Goal: Communication & Community: Answer question/provide support

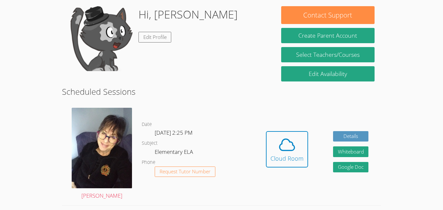
scroll to position [98, 0]
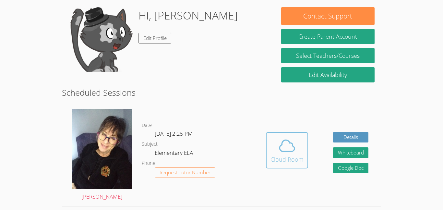
click at [296, 153] on span at bounding box center [287, 146] width 33 height 18
click at [287, 146] on icon at bounding box center [287, 146] width 18 height 18
click at [293, 151] on icon at bounding box center [287, 146] width 18 height 18
click at [289, 171] on link "Cloud Room" at bounding box center [287, 152] width 42 height 41
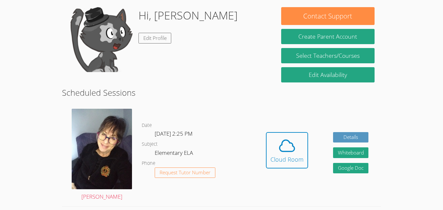
click at [289, 171] on link "Cloud Room" at bounding box center [287, 152] width 42 height 41
click at [285, 164] on div at bounding box center [285, 164] width 0 height 0
click at [289, 171] on link "Cloud Room" at bounding box center [287, 152] width 42 height 41
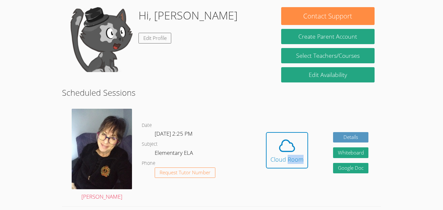
click at [285, 164] on div at bounding box center [285, 164] width 0 height 0
click at [289, 171] on link "Cloud Room" at bounding box center [287, 152] width 42 height 41
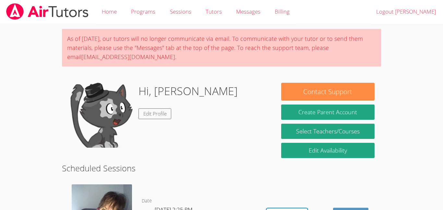
scroll to position [76, 0]
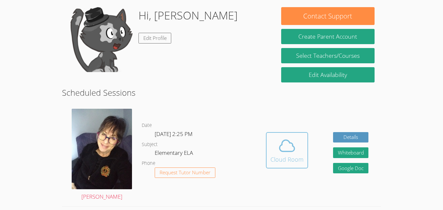
click at [282, 154] on icon at bounding box center [287, 146] width 18 height 18
click at [285, 168] on button "Cloud Room" at bounding box center [287, 150] width 42 height 36
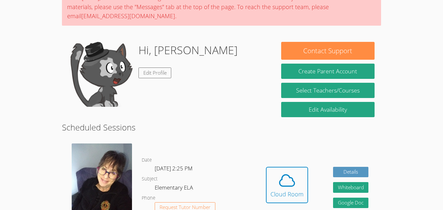
scroll to position [65, 0]
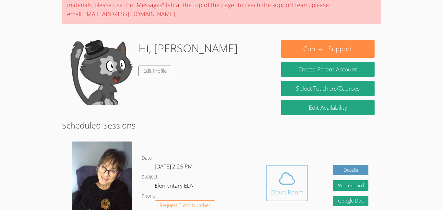
click at [282, 182] on icon at bounding box center [287, 178] width 18 height 18
click at [277, 172] on span at bounding box center [287, 178] width 33 height 18
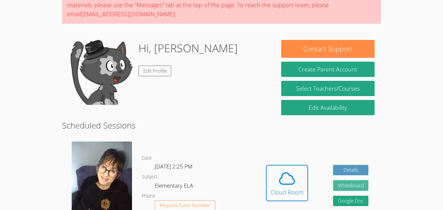
click at [333, 185] on button "Whiteboard" at bounding box center [351, 185] width 36 height 11
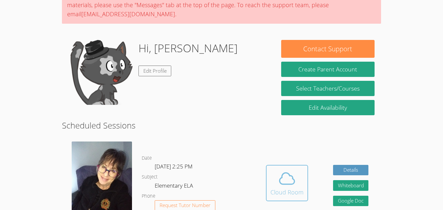
click at [284, 179] on icon at bounding box center [287, 178] width 18 height 18
click at [286, 179] on icon at bounding box center [287, 178] width 18 height 18
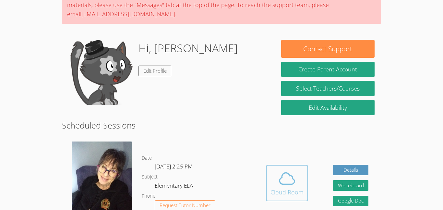
click at [286, 179] on icon at bounding box center [287, 178] width 18 height 18
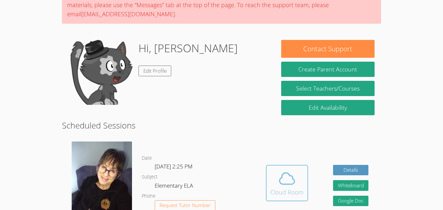
click at [286, 179] on icon at bounding box center [287, 178] width 18 height 18
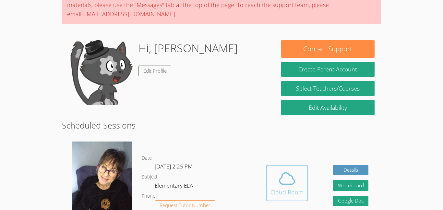
click at [286, 179] on icon at bounding box center [287, 178] width 18 height 18
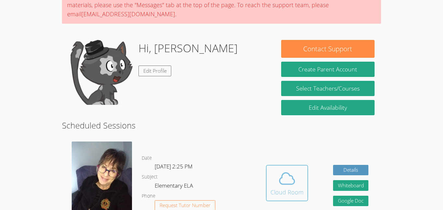
click at [286, 179] on icon at bounding box center [287, 178] width 18 height 18
click at [287, 182] on icon at bounding box center [287, 178] width 18 height 18
click at [286, 182] on icon at bounding box center [287, 178] width 18 height 18
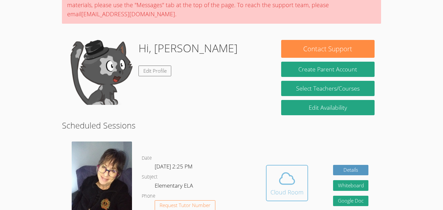
click at [286, 182] on icon at bounding box center [287, 178] width 18 height 18
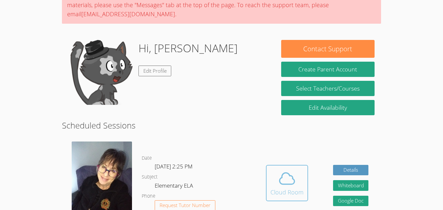
click at [286, 182] on icon at bounding box center [287, 178] width 18 height 18
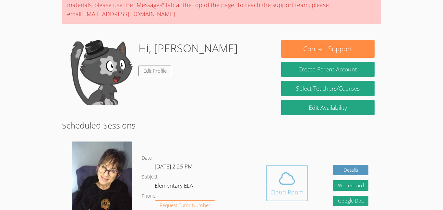
click at [286, 182] on icon at bounding box center [287, 178] width 18 height 18
click at [289, 183] on icon at bounding box center [287, 178] width 18 height 18
click at [303, 182] on button "Cloud Room" at bounding box center [287, 183] width 42 height 36
click at [302, 181] on span at bounding box center [287, 178] width 33 height 18
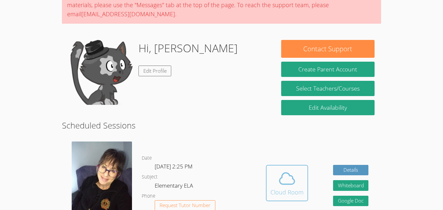
click at [295, 182] on icon at bounding box center [287, 178] width 15 height 11
click at [294, 182] on icon at bounding box center [287, 178] width 15 height 11
click at [293, 182] on icon at bounding box center [287, 178] width 18 height 18
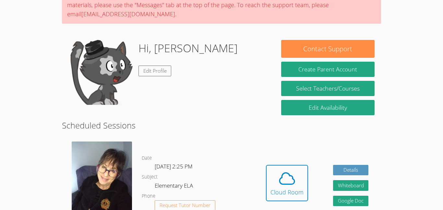
click at [259, 164] on div "Hidden Cloud Room Details Whiteboard Hidden Google Doc" at bounding box center [317, 188] width 128 height 103
click at [263, 170] on div "Hidden Cloud Room Details Whiteboard Hidden Google Doc" at bounding box center [317, 188] width 128 height 103
click at [269, 169] on button "Cloud Room" at bounding box center [287, 183] width 42 height 36
click at [270, 169] on button "Cloud Room" at bounding box center [287, 183] width 42 height 36
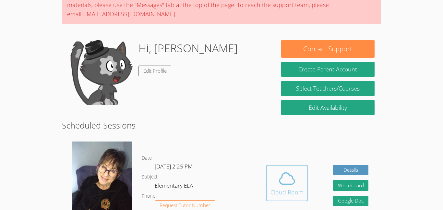
click at [268, 167] on button "Cloud Room" at bounding box center [287, 183] width 42 height 36
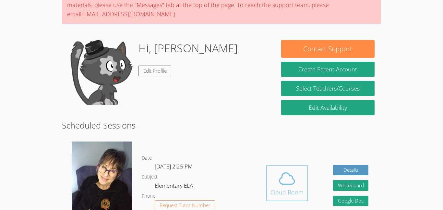
click at [268, 167] on button "Cloud Room" at bounding box center [287, 183] width 42 height 36
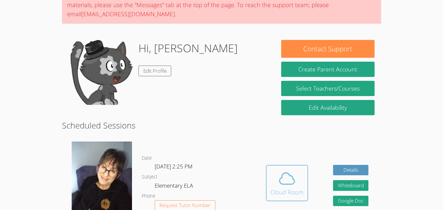
click at [268, 167] on button "Cloud Room" at bounding box center [287, 183] width 42 height 36
click at [268, 168] on button "Cloud Room" at bounding box center [287, 183] width 42 height 36
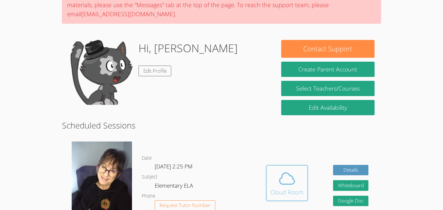
click at [268, 168] on button "Cloud Room" at bounding box center [287, 183] width 42 height 36
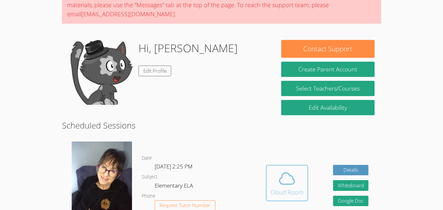
click at [268, 168] on button "Cloud Room" at bounding box center [287, 183] width 42 height 36
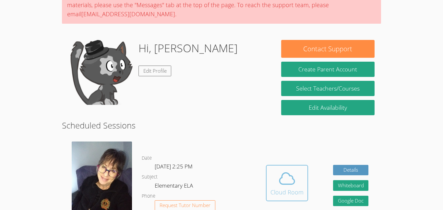
click at [268, 168] on button "Cloud Room" at bounding box center [287, 183] width 42 height 36
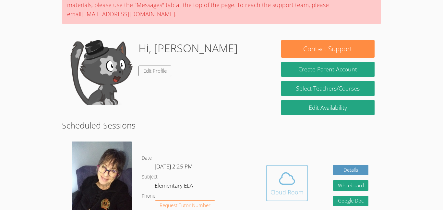
click at [268, 168] on button "Cloud Room" at bounding box center [287, 183] width 42 height 36
click at [288, 182] on icon at bounding box center [287, 178] width 18 height 18
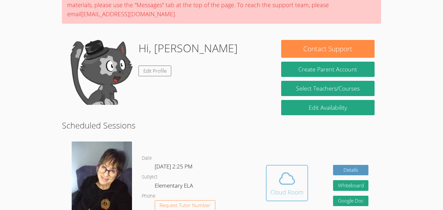
click at [288, 182] on icon at bounding box center [287, 178] width 18 height 18
click at [288, 183] on icon at bounding box center [287, 178] width 18 height 18
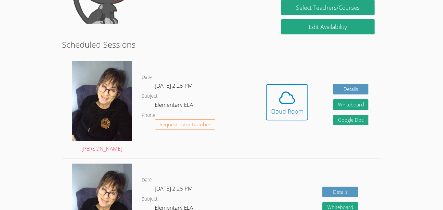
scroll to position [149, 0]
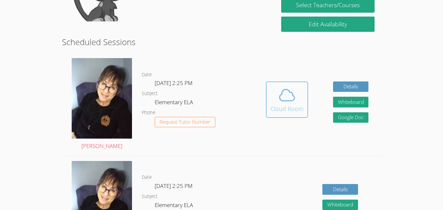
click at [288, 106] on div "Cloud Room" at bounding box center [287, 108] width 33 height 9
click at [288, 108] on div "Cloud Room" at bounding box center [287, 108] width 33 height 9
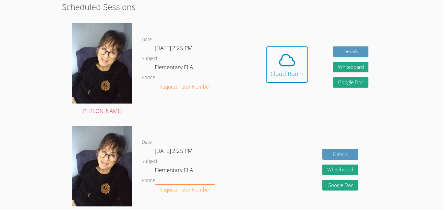
scroll to position [182, 0]
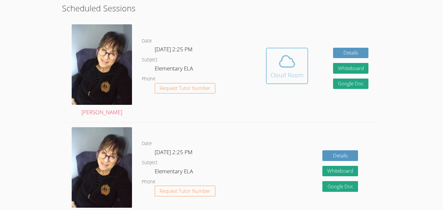
click at [291, 72] on div "Cloud Room" at bounding box center [287, 74] width 33 height 9
click at [293, 48] on button "Cloud Room" at bounding box center [287, 66] width 42 height 36
click at [294, 56] on icon at bounding box center [287, 61] width 18 height 18
click at [285, 73] on link "Cloud Room" at bounding box center [287, 68] width 42 height 41
click at [285, 73] on div "Cloud Room" at bounding box center [287, 74] width 33 height 9
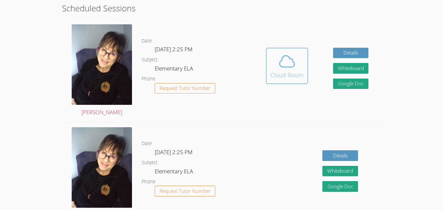
click at [285, 73] on div "Cloud Room" at bounding box center [287, 74] width 33 height 9
click at [272, 63] on span at bounding box center [287, 61] width 33 height 18
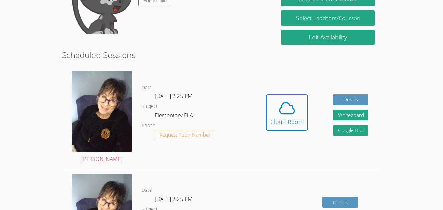
scroll to position [135, 0]
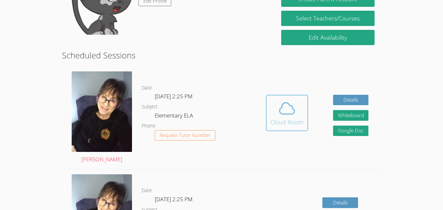
click at [294, 114] on icon at bounding box center [287, 108] width 18 height 18
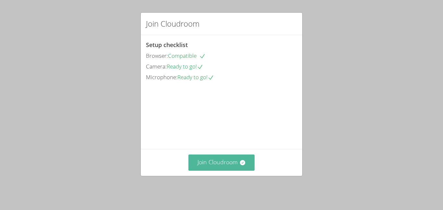
click at [237, 169] on button "Join Cloudroom" at bounding box center [222, 162] width 67 height 16
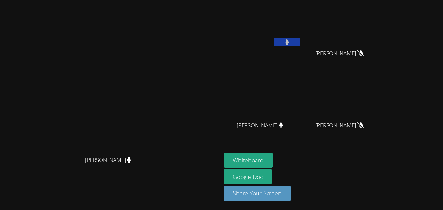
click at [300, 42] on button at bounding box center [287, 42] width 26 height 8
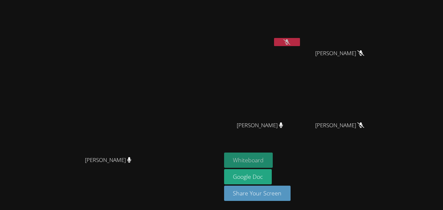
click at [273, 162] on button "Whiteboard" at bounding box center [248, 160] width 49 height 15
click at [273, 156] on button "Whiteboard" at bounding box center [248, 160] width 49 height 15
click at [273, 161] on button "Whiteboard" at bounding box center [248, 160] width 49 height 15
click at [273, 160] on button "Whiteboard" at bounding box center [248, 160] width 49 height 15
click at [273, 159] on button "Whiteboard" at bounding box center [248, 160] width 49 height 15
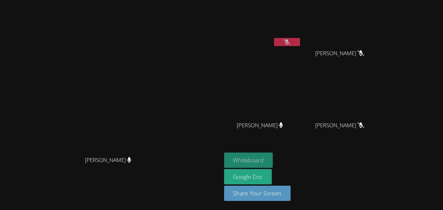
click at [273, 160] on button "Whiteboard" at bounding box center [248, 160] width 49 height 15
click at [273, 159] on button "Whiteboard" at bounding box center [248, 160] width 49 height 15
click at [273, 160] on button "Whiteboard" at bounding box center [248, 160] width 49 height 15
click at [273, 164] on button "Whiteboard" at bounding box center [248, 160] width 49 height 15
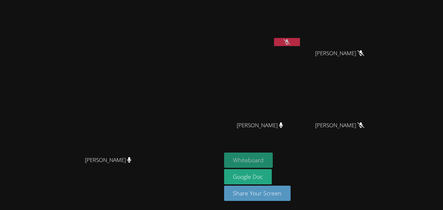
click at [273, 154] on button "Whiteboard" at bounding box center [248, 160] width 49 height 15
click at [273, 160] on button "Whiteboard" at bounding box center [248, 160] width 49 height 15
click at [273, 157] on button "Whiteboard" at bounding box center [248, 160] width 49 height 15
click at [273, 158] on button "Whiteboard" at bounding box center [248, 160] width 49 height 15
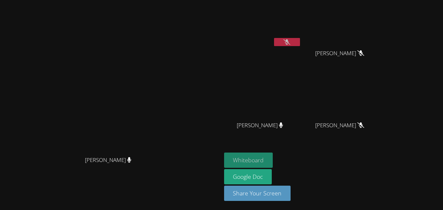
click at [273, 160] on button "Whiteboard" at bounding box center [248, 160] width 49 height 15
click at [273, 159] on button "Whiteboard" at bounding box center [248, 160] width 49 height 15
click at [273, 154] on button "Whiteboard" at bounding box center [248, 160] width 49 height 15
click at [273, 158] on button "Whiteboard" at bounding box center [248, 160] width 49 height 15
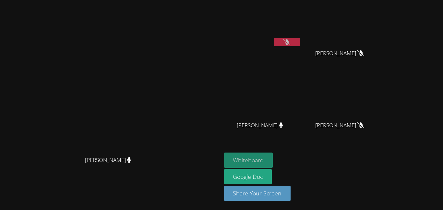
click at [273, 154] on button "Whiteboard" at bounding box center [248, 160] width 49 height 15
click at [351, 157] on div "Whiteboard Google Doc Share Your Screen" at bounding box center [302, 180] width 157 height 54
click at [273, 156] on button "Whiteboard" at bounding box center [248, 160] width 49 height 15
click at [349, 158] on div "Whiteboard Google Doc Share Your Screen" at bounding box center [302, 180] width 157 height 54
click at [273, 157] on button "Whiteboard" at bounding box center [248, 160] width 49 height 15
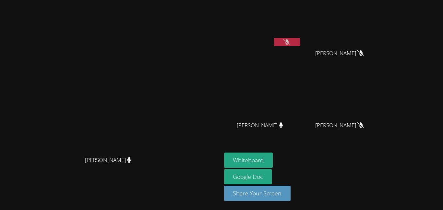
click at [347, 160] on div "Whiteboard Google Doc Share Your Screen" at bounding box center [302, 180] width 157 height 54
click at [273, 161] on button "Whiteboard" at bounding box center [248, 160] width 49 height 15
click at [273, 153] on button "Whiteboard" at bounding box center [248, 160] width 49 height 15
click at [273, 155] on button "Whiteboard" at bounding box center [248, 160] width 49 height 15
click at [273, 157] on button "Whiteboard" at bounding box center [248, 160] width 49 height 15
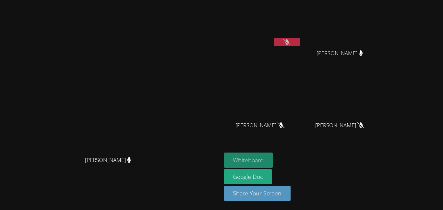
click at [273, 156] on button "Whiteboard" at bounding box center [248, 160] width 49 height 15
click at [273, 160] on button "Whiteboard" at bounding box center [248, 160] width 49 height 15
click at [273, 159] on button "Whiteboard" at bounding box center [248, 160] width 49 height 15
click at [273, 154] on button "Whiteboard" at bounding box center [248, 160] width 49 height 15
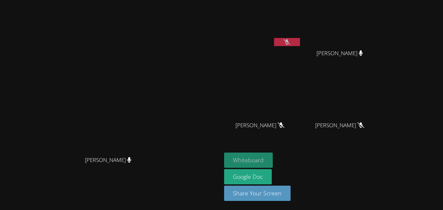
click at [273, 155] on button "Whiteboard" at bounding box center [248, 160] width 49 height 15
click at [273, 154] on button "Whiteboard" at bounding box center [248, 160] width 49 height 15
click at [273, 156] on button "Whiteboard" at bounding box center [248, 160] width 49 height 15
click at [273, 154] on button "Whiteboard" at bounding box center [248, 160] width 49 height 15
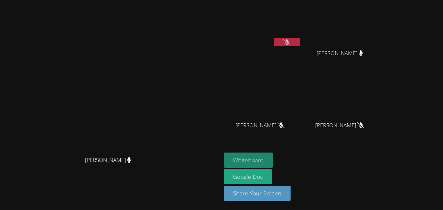
click at [273, 153] on button "Whiteboard" at bounding box center [248, 160] width 49 height 15
click at [273, 154] on button "Whiteboard" at bounding box center [248, 160] width 49 height 15
click at [273, 153] on button "Whiteboard" at bounding box center [248, 160] width 49 height 15
click at [273, 154] on button "Whiteboard" at bounding box center [248, 160] width 49 height 15
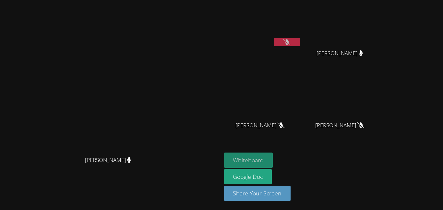
click at [273, 153] on button "Whiteboard" at bounding box center [248, 160] width 49 height 15
click at [273, 154] on button "Whiteboard" at bounding box center [248, 160] width 49 height 15
click at [273, 153] on button "Whiteboard" at bounding box center [248, 160] width 49 height 15
click at [273, 154] on button "Whiteboard" at bounding box center [248, 160] width 49 height 15
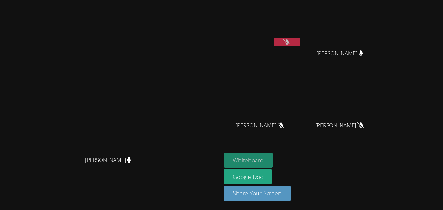
click at [273, 153] on button "Whiteboard" at bounding box center [248, 160] width 49 height 15
click at [273, 155] on button "Whiteboard" at bounding box center [248, 160] width 49 height 15
click at [273, 157] on button "Whiteboard" at bounding box center [248, 160] width 49 height 15
click at [273, 158] on button "Whiteboard" at bounding box center [248, 160] width 49 height 15
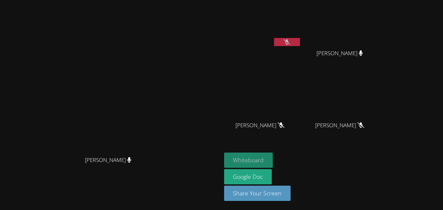
click at [273, 158] on button "Whiteboard" at bounding box center [248, 160] width 49 height 15
click at [273, 159] on button "Whiteboard" at bounding box center [248, 160] width 49 height 15
click at [273, 161] on button "Whiteboard" at bounding box center [248, 160] width 49 height 15
click at [273, 158] on button "Whiteboard" at bounding box center [248, 160] width 49 height 15
click at [273, 161] on button "Whiteboard" at bounding box center [248, 160] width 49 height 15
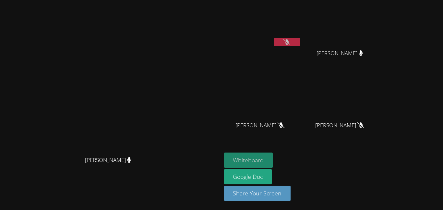
click at [273, 162] on button "Whiteboard" at bounding box center [248, 160] width 49 height 15
click at [273, 154] on button "Whiteboard" at bounding box center [248, 160] width 49 height 15
click at [273, 155] on button "Whiteboard" at bounding box center [248, 160] width 49 height 15
click at [273, 164] on button "Whiteboard" at bounding box center [248, 160] width 49 height 15
click at [273, 153] on button "Whiteboard" at bounding box center [248, 160] width 49 height 15
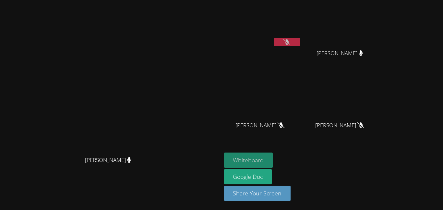
click at [273, 161] on button "Whiteboard" at bounding box center [248, 160] width 49 height 15
click at [273, 158] on button "Whiteboard" at bounding box center [248, 160] width 49 height 15
click at [273, 155] on button "Whiteboard" at bounding box center [248, 160] width 49 height 15
click at [273, 158] on button "Whiteboard" at bounding box center [248, 160] width 49 height 15
click at [273, 157] on button "Whiteboard" at bounding box center [248, 160] width 49 height 15
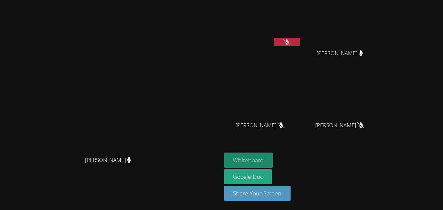
click at [273, 157] on button "Whiteboard" at bounding box center [248, 160] width 49 height 15
click at [273, 162] on button "Whiteboard" at bounding box center [248, 160] width 49 height 15
click at [273, 156] on button "Whiteboard" at bounding box center [248, 160] width 49 height 15
click at [273, 163] on button "Whiteboard" at bounding box center [248, 160] width 49 height 15
click at [273, 159] on button "Whiteboard" at bounding box center [248, 160] width 49 height 15
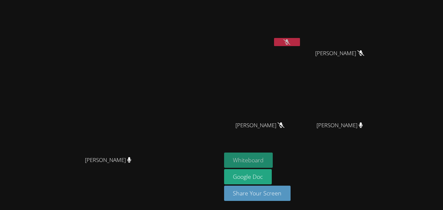
click at [273, 156] on button "Whiteboard" at bounding box center [248, 160] width 49 height 15
click at [273, 154] on button "Whiteboard" at bounding box center [248, 160] width 49 height 15
click at [273, 159] on button "Whiteboard" at bounding box center [248, 160] width 49 height 15
click at [273, 161] on button "Whiteboard" at bounding box center [248, 160] width 49 height 15
click at [219, 7] on div "[PERSON_NAME] [PERSON_NAME]" at bounding box center [111, 105] width 216 height 205
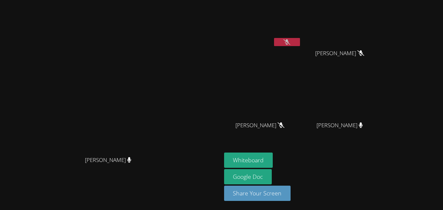
click at [219, 9] on div "[PERSON_NAME] [PERSON_NAME]" at bounding box center [111, 105] width 216 height 205
click at [219, 8] on div "[PERSON_NAME] [PERSON_NAME]" at bounding box center [111, 105] width 216 height 205
click at [273, 159] on button "Whiteboard" at bounding box center [248, 160] width 49 height 15
click at [273, 156] on button "Whiteboard" at bounding box center [248, 160] width 49 height 15
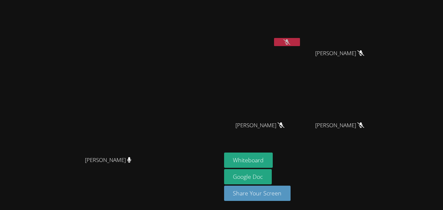
click at [301, 45] on video at bounding box center [262, 24] width 77 height 43
click at [301, 36] on video at bounding box center [262, 24] width 77 height 43
click at [290, 44] on icon at bounding box center [287, 42] width 7 height 6
click at [159, 115] on video at bounding box center [110, 92] width 97 height 122
click at [289, 40] on icon at bounding box center [287, 42] width 4 height 6
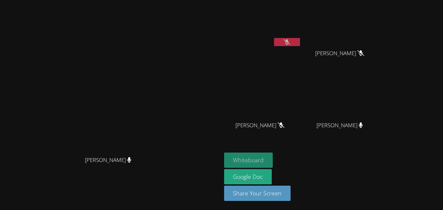
click at [273, 156] on button "Whiteboard" at bounding box center [248, 160] width 49 height 15
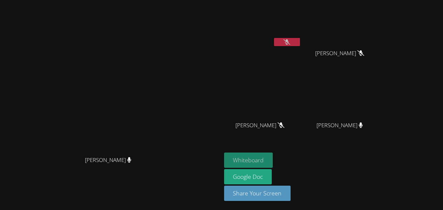
click at [273, 156] on button "Whiteboard" at bounding box center [248, 160] width 49 height 15
click at [273, 157] on button "Whiteboard" at bounding box center [248, 160] width 49 height 15
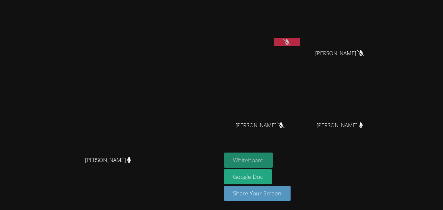
click at [273, 157] on button "Whiteboard" at bounding box center [248, 160] width 49 height 15
click at [273, 154] on button "Whiteboard" at bounding box center [248, 160] width 49 height 15
click at [273, 162] on button "Whiteboard" at bounding box center [248, 160] width 49 height 15
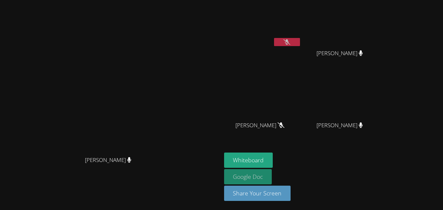
click at [272, 170] on link "Google Doc" at bounding box center [248, 176] width 48 height 15
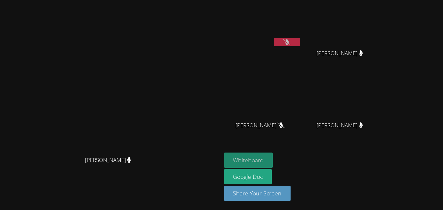
click at [273, 163] on button "Whiteboard" at bounding box center [248, 160] width 49 height 15
click at [273, 162] on button "Whiteboard" at bounding box center [248, 160] width 49 height 15
click at [273, 161] on button "Whiteboard" at bounding box center [248, 160] width 49 height 15
click at [273, 155] on button "Whiteboard" at bounding box center [248, 160] width 49 height 15
click at [300, 39] on button at bounding box center [287, 42] width 26 height 8
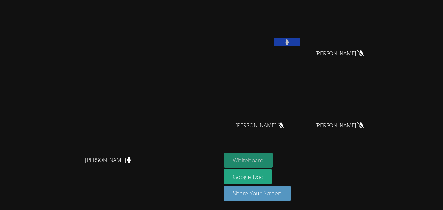
click at [273, 153] on button "Whiteboard" at bounding box center [248, 160] width 49 height 15
click at [273, 157] on button "Whiteboard" at bounding box center [248, 160] width 49 height 15
click at [273, 159] on button "Whiteboard" at bounding box center [248, 160] width 49 height 15
click at [273, 157] on button "Whiteboard" at bounding box center [248, 160] width 49 height 15
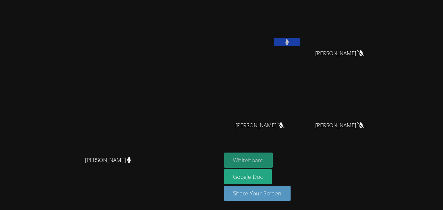
click at [273, 157] on button "Whiteboard" at bounding box center [248, 160] width 49 height 15
click at [273, 156] on button "Whiteboard" at bounding box center [248, 160] width 49 height 15
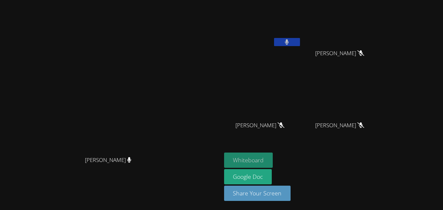
click at [273, 156] on button "Whiteboard" at bounding box center [248, 160] width 49 height 15
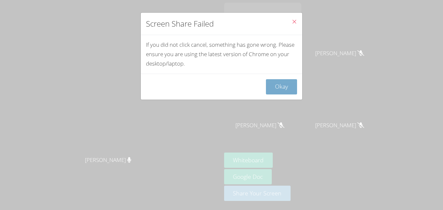
click at [274, 80] on button "Okay" at bounding box center [281, 86] width 31 height 15
click at [287, 85] on button "Okay" at bounding box center [281, 86] width 31 height 15
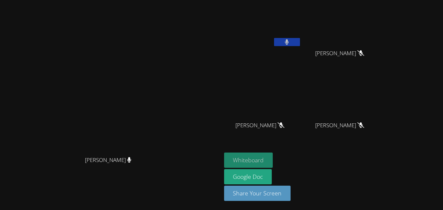
click at [273, 159] on button "Whiteboard" at bounding box center [248, 160] width 49 height 15
click at [273, 162] on button "Whiteboard" at bounding box center [248, 160] width 49 height 15
click at [289, 39] on icon at bounding box center [287, 42] width 4 height 6
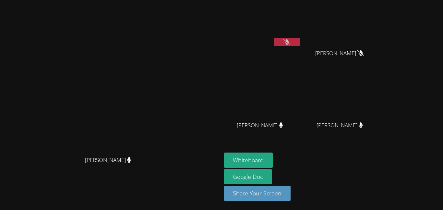
click at [300, 44] on button at bounding box center [287, 42] width 26 height 8
click at [289, 42] on icon at bounding box center [287, 42] width 4 height 6
click at [300, 45] on button at bounding box center [287, 42] width 26 height 8
click at [300, 42] on button at bounding box center [287, 42] width 26 height 8
click at [300, 43] on button at bounding box center [287, 42] width 26 height 8
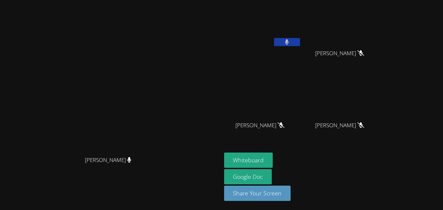
click at [301, 29] on video at bounding box center [262, 24] width 77 height 43
click at [301, 56] on div "[PERSON_NAME]" at bounding box center [262, 37] width 77 height 69
click at [301, 54] on div "[PERSON_NAME]" at bounding box center [262, 37] width 77 height 69
click at [301, 50] on div "[PERSON_NAME]" at bounding box center [262, 37] width 77 height 69
click at [300, 45] on button at bounding box center [287, 42] width 26 height 8
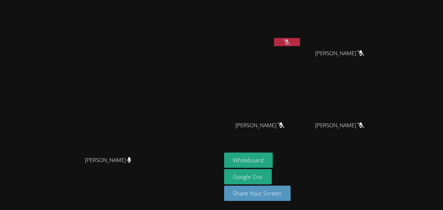
click at [290, 44] on icon at bounding box center [287, 42] width 7 height 6
click at [301, 55] on div "[PERSON_NAME]" at bounding box center [262, 37] width 77 height 69
click at [368, 34] on video at bounding box center [342, 24] width 77 height 43
click at [301, 52] on div "[PERSON_NAME]" at bounding box center [262, 37] width 77 height 69
click at [301, 51] on div "[PERSON_NAME]" at bounding box center [262, 37] width 77 height 69
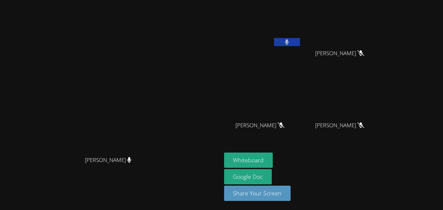
click at [300, 46] on button at bounding box center [287, 42] width 26 height 8
click at [300, 44] on button at bounding box center [287, 42] width 26 height 8
click at [301, 37] on video at bounding box center [262, 24] width 77 height 43
click at [289, 43] on icon at bounding box center [287, 42] width 4 height 6
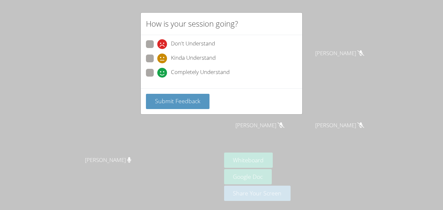
click at [212, 68] on span "Completely Understand" at bounding box center [200, 73] width 59 height 10
click at [163, 69] on input "Completely Understand" at bounding box center [160, 72] width 6 height 6
radio input "true"
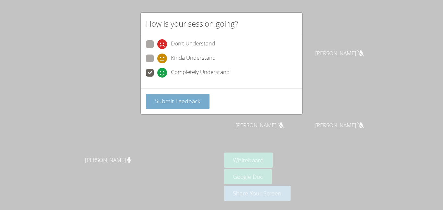
click at [202, 102] on button "Submit Feedback" at bounding box center [178, 101] width 64 height 15
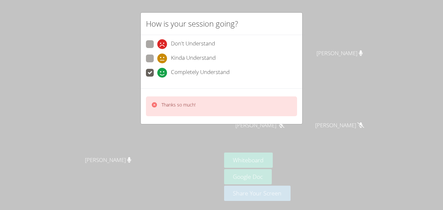
click at [196, 97] on div "Thanks so much!" at bounding box center [221, 106] width 151 height 20
click at [158, 141] on div "How is your session going? Don't Understand Kinda Understand Completely Underst…" at bounding box center [221, 105] width 443 height 210
click at [318, 81] on div "How is your session going? Don't Understand Kinda Understand Completely Underst…" at bounding box center [221, 105] width 443 height 210
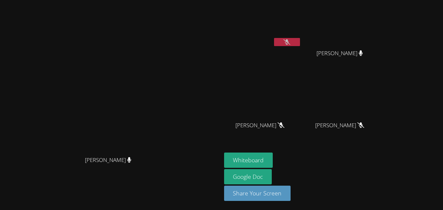
click at [300, 40] on button at bounding box center [287, 42] width 26 height 8
click at [289, 43] on icon at bounding box center [287, 42] width 4 height 6
click at [300, 42] on button at bounding box center [287, 42] width 26 height 8
